Goal: Information Seeking & Learning: Learn about a topic

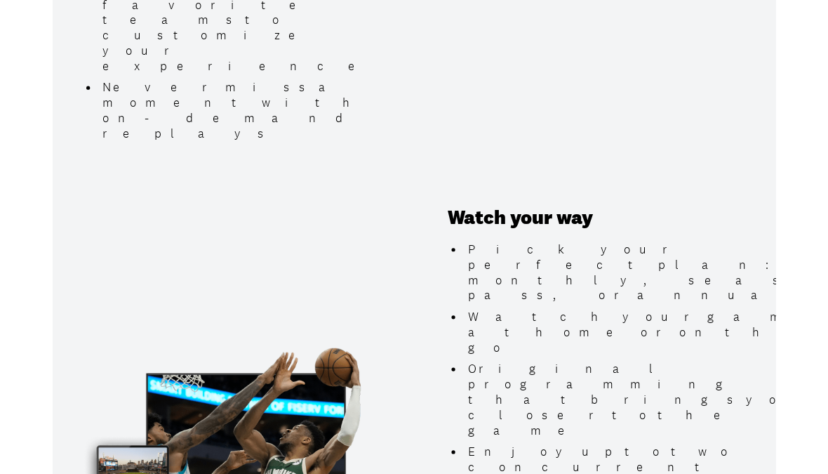
scroll to position [1242, 0]
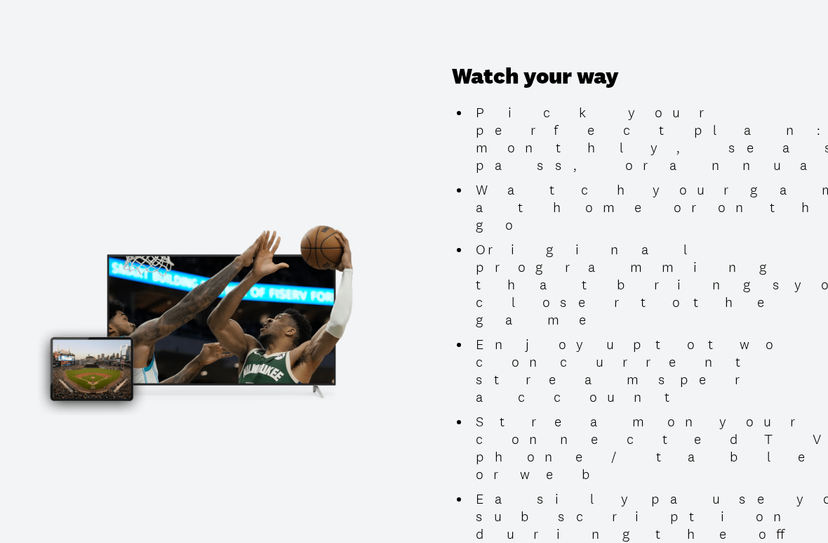
scroll to position [1416, 0]
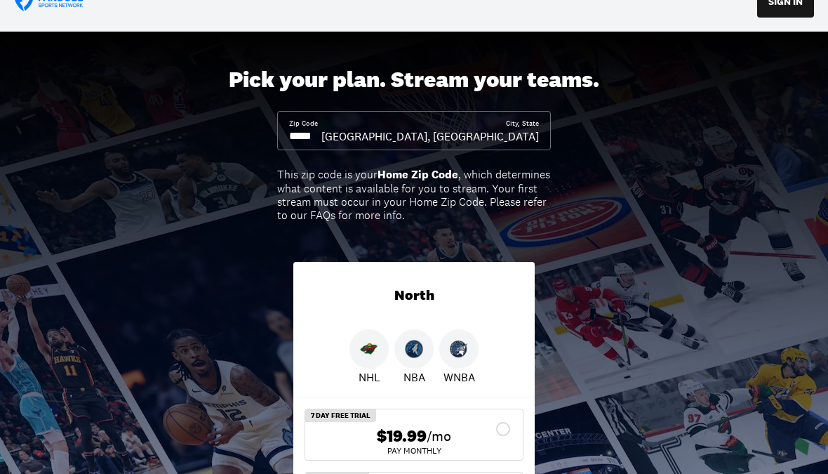
scroll to position [0, 0]
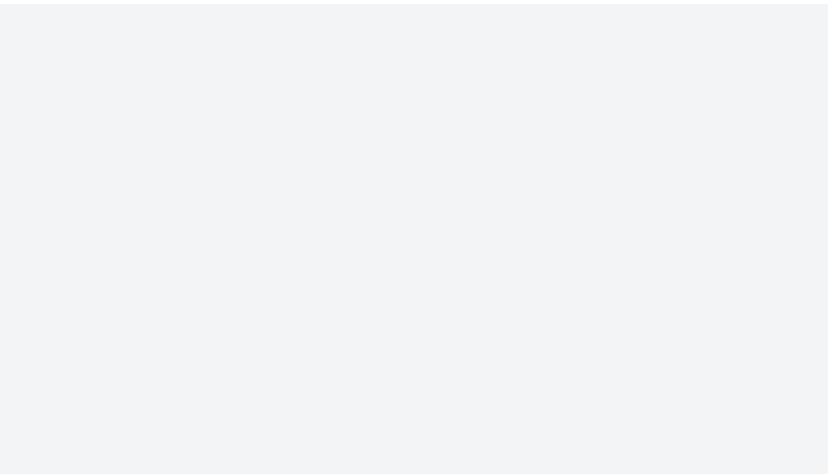
scroll to position [-1, 0]
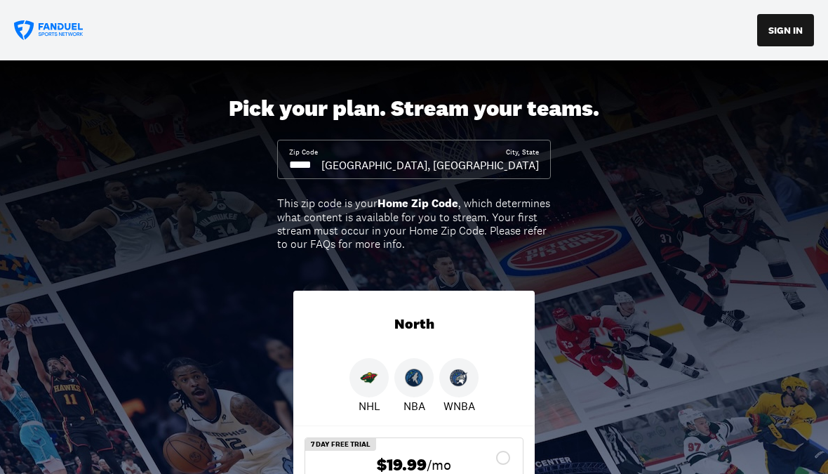
click at [321, 158] on input at bounding box center [305, 164] width 32 height 15
click at [321, 159] on input at bounding box center [305, 164] width 32 height 15
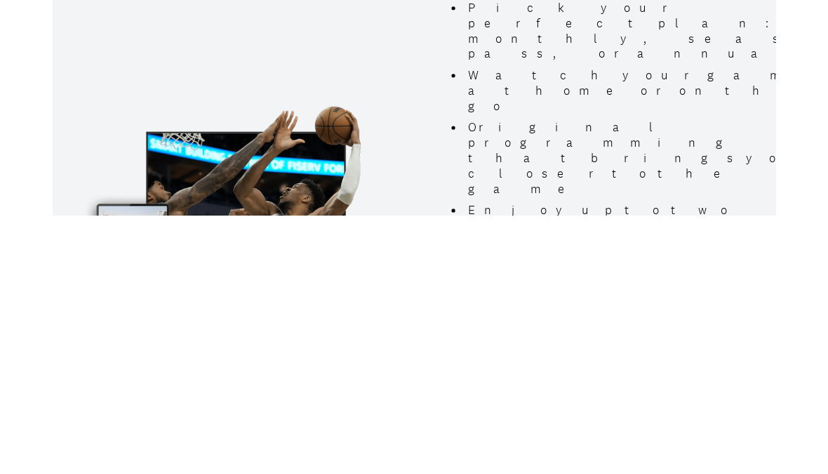
scroll to position [1271, 0]
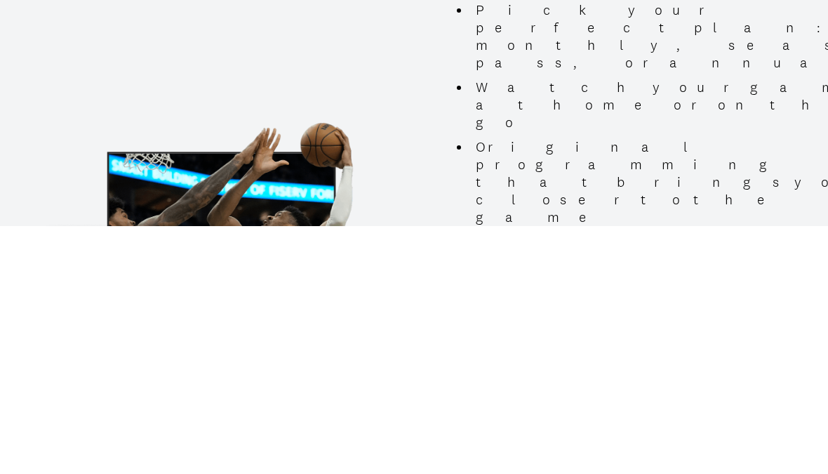
type input "*****"
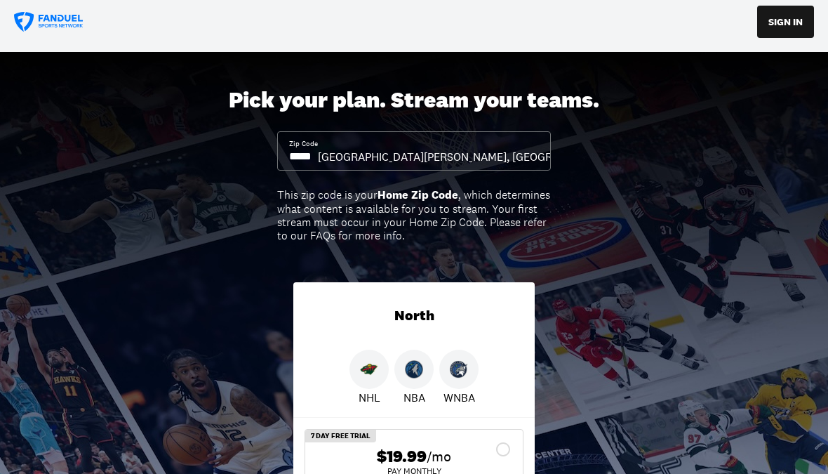
scroll to position [0, 0]
